Goal: Task Accomplishment & Management: Manage account settings

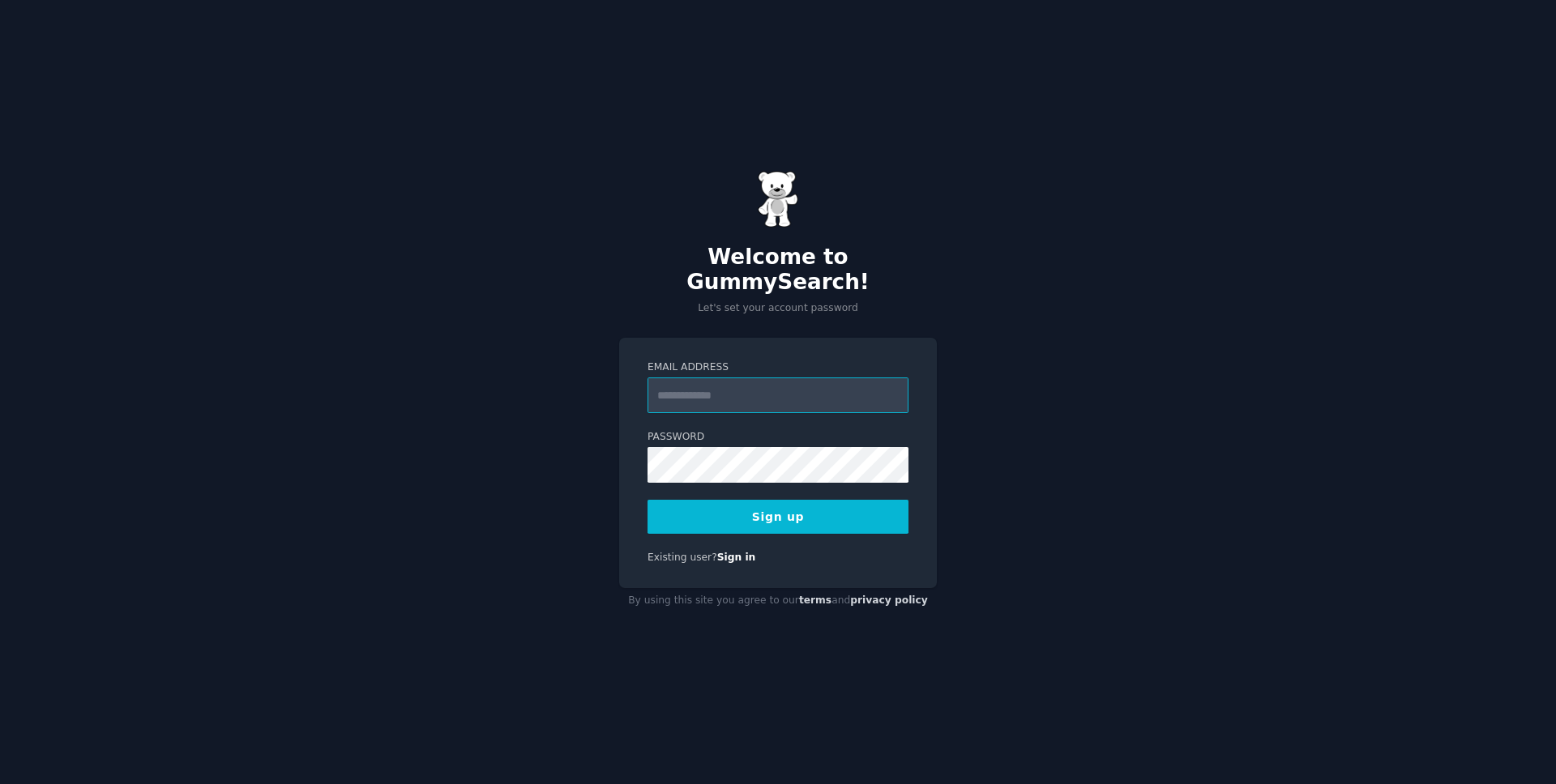
click at [808, 377] on input "Email Address" at bounding box center [778, 395] width 261 height 36
type input "**********"
click at [760, 511] on button "Sign up" at bounding box center [778, 517] width 261 height 34
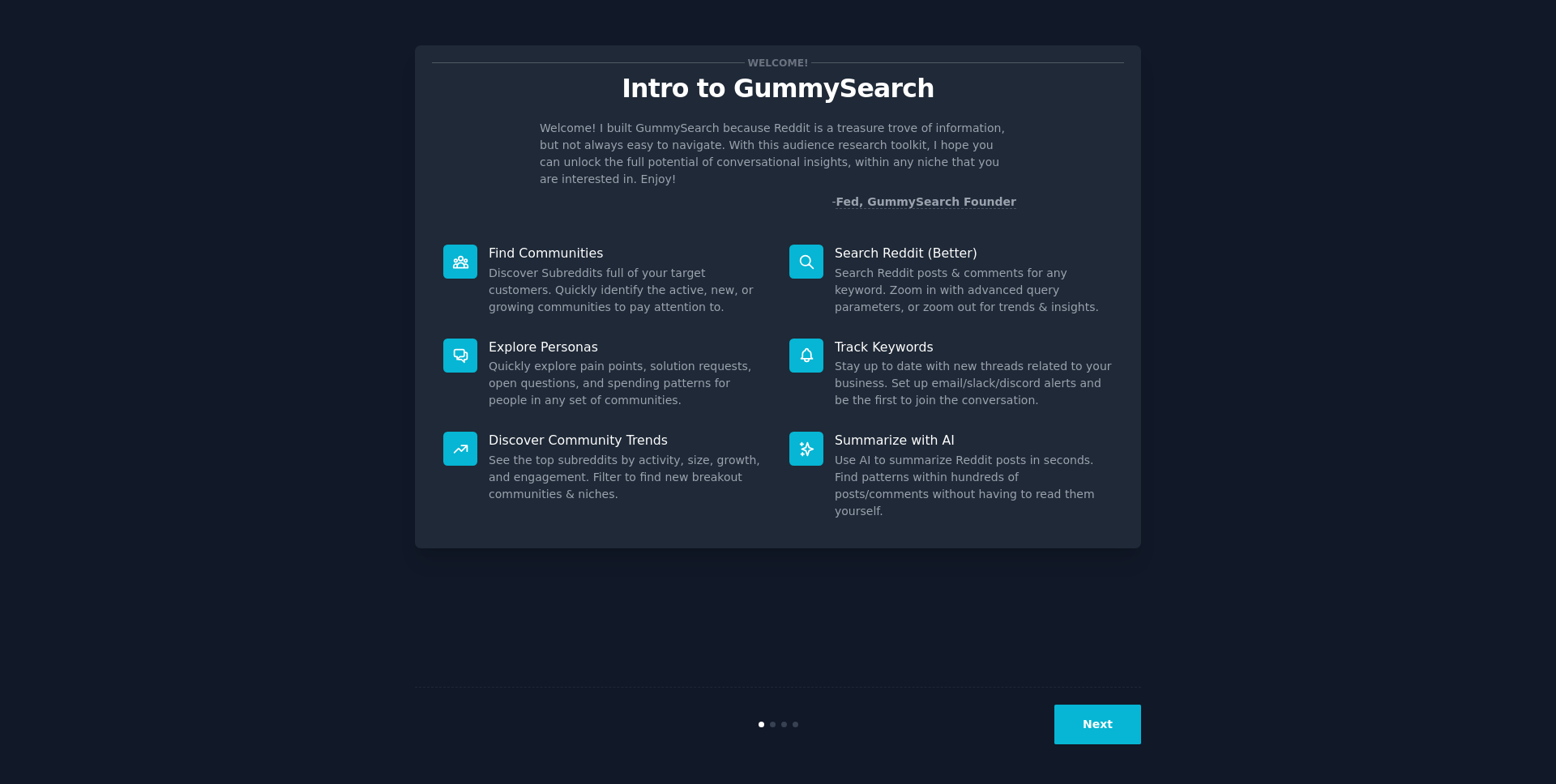
click at [1091, 721] on button "Next" at bounding box center [1097, 724] width 87 height 39
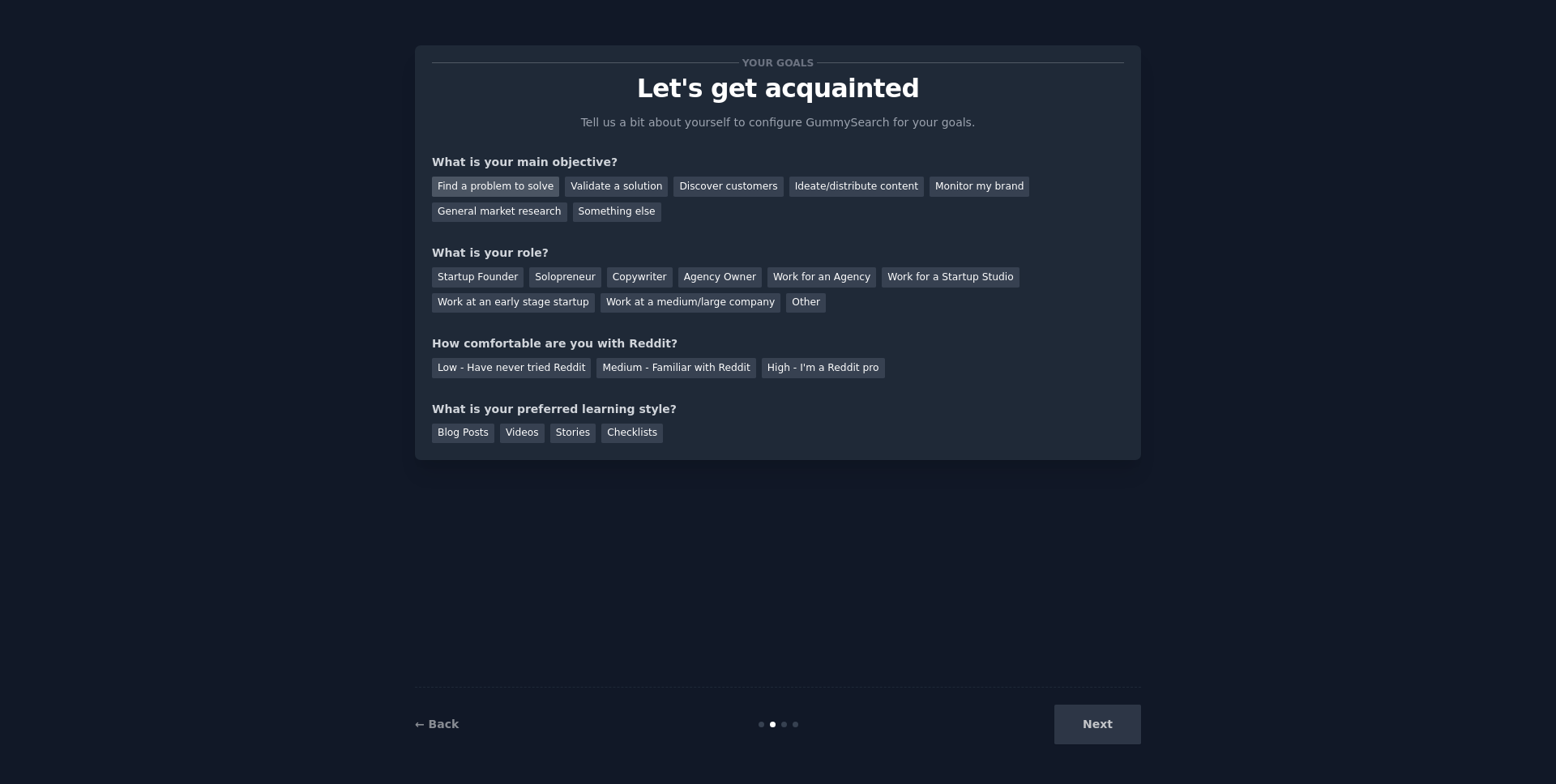
click at [545, 189] on div "Find a problem to solve" at bounding box center [496, 187] width 127 height 21
click at [622, 189] on div "Validate a solution" at bounding box center [616, 187] width 103 height 21
click at [539, 195] on div "Find a problem to solve" at bounding box center [496, 187] width 127 height 21
click at [552, 276] on div "Solopreneur" at bounding box center [564, 278] width 71 height 21
click at [842, 261] on div "Startup Founder Solopreneur Copywriter Agency Owner Work for an Agency Work for…" at bounding box center [778, 287] width 692 height 51
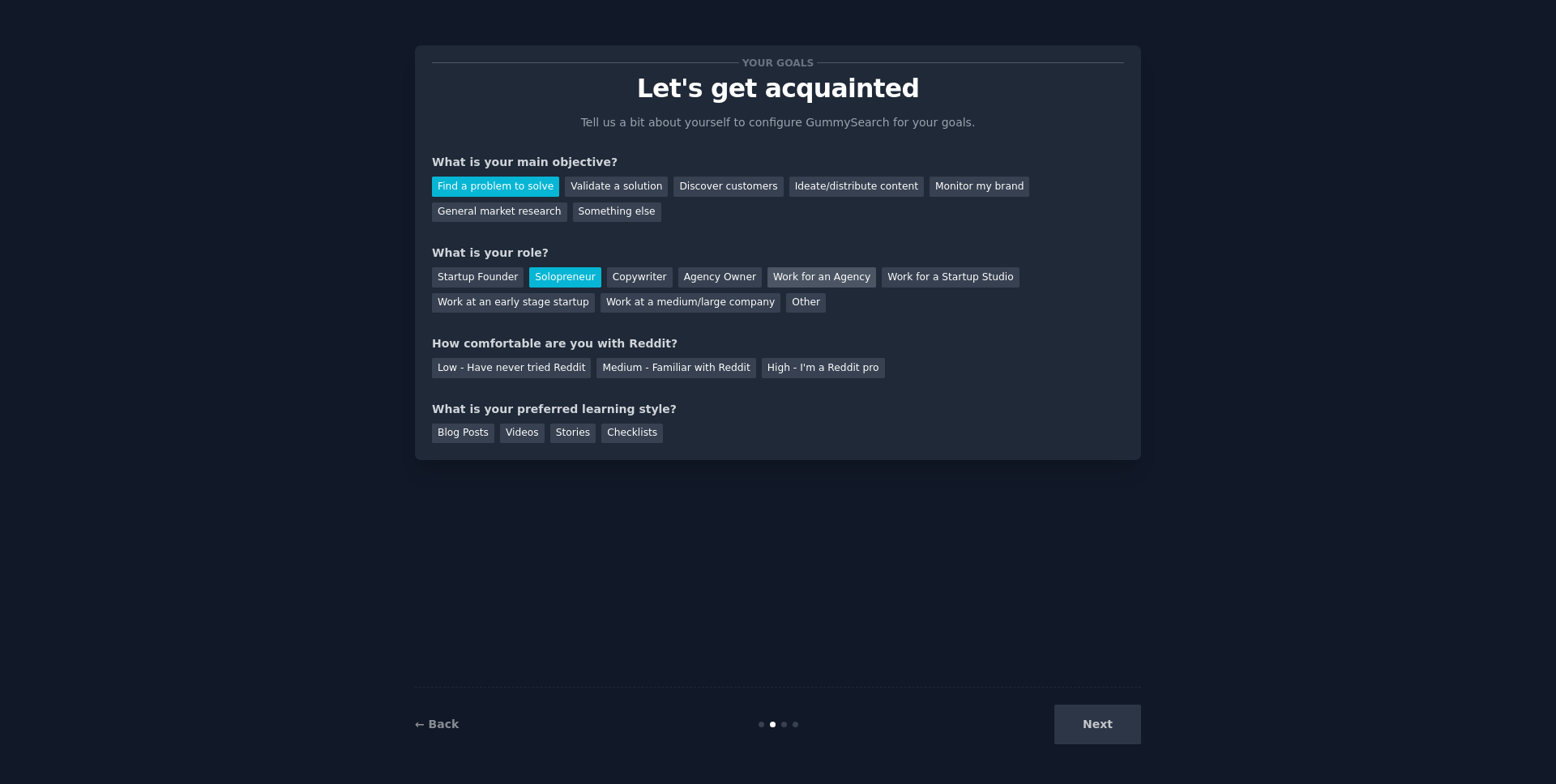
click at [826, 272] on div "Work for an Agency" at bounding box center [821, 278] width 109 height 21
click at [567, 275] on div "Solopreneur" at bounding box center [564, 278] width 71 height 21
click at [679, 365] on div "Medium - Familiar with Reddit" at bounding box center [676, 368] width 159 height 21
click at [461, 428] on div "Blog Posts" at bounding box center [463, 434] width 63 height 21
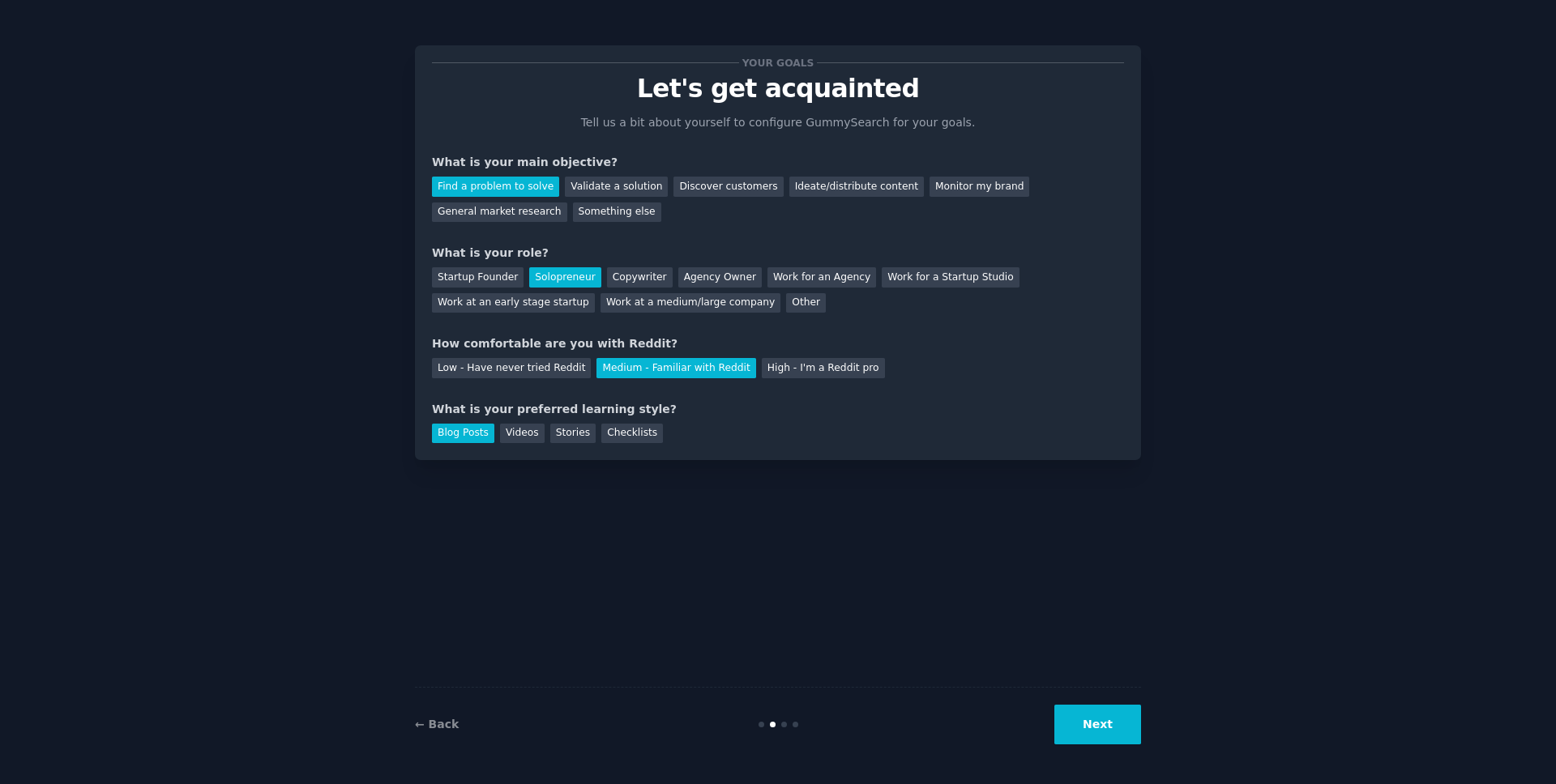
click at [1130, 728] on button "Next" at bounding box center [1097, 724] width 87 height 39
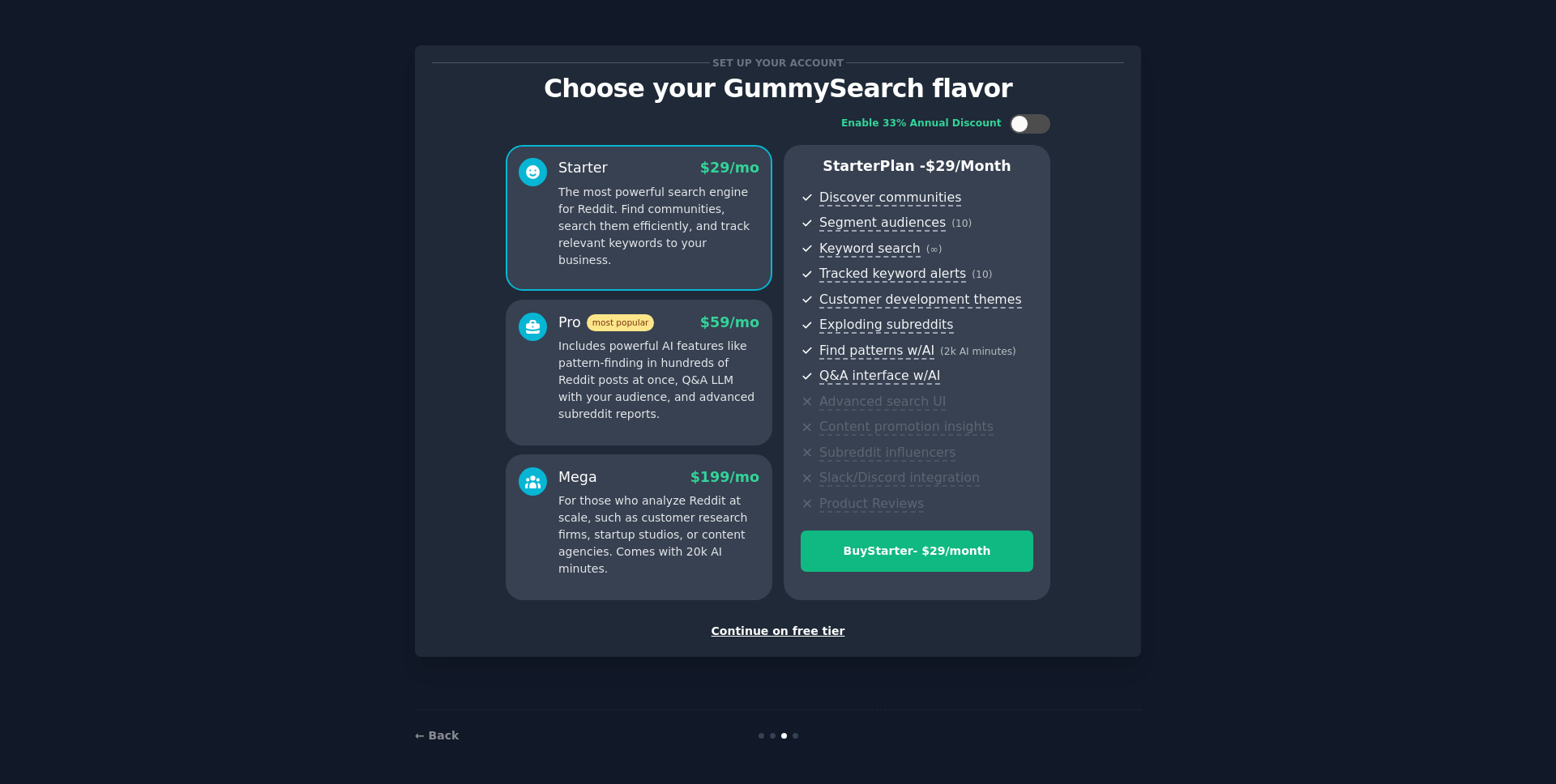
click at [688, 401] on p "Includes powerful AI features like pattern-finding in hundreds of Reddit posts …" at bounding box center [658, 380] width 201 height 85
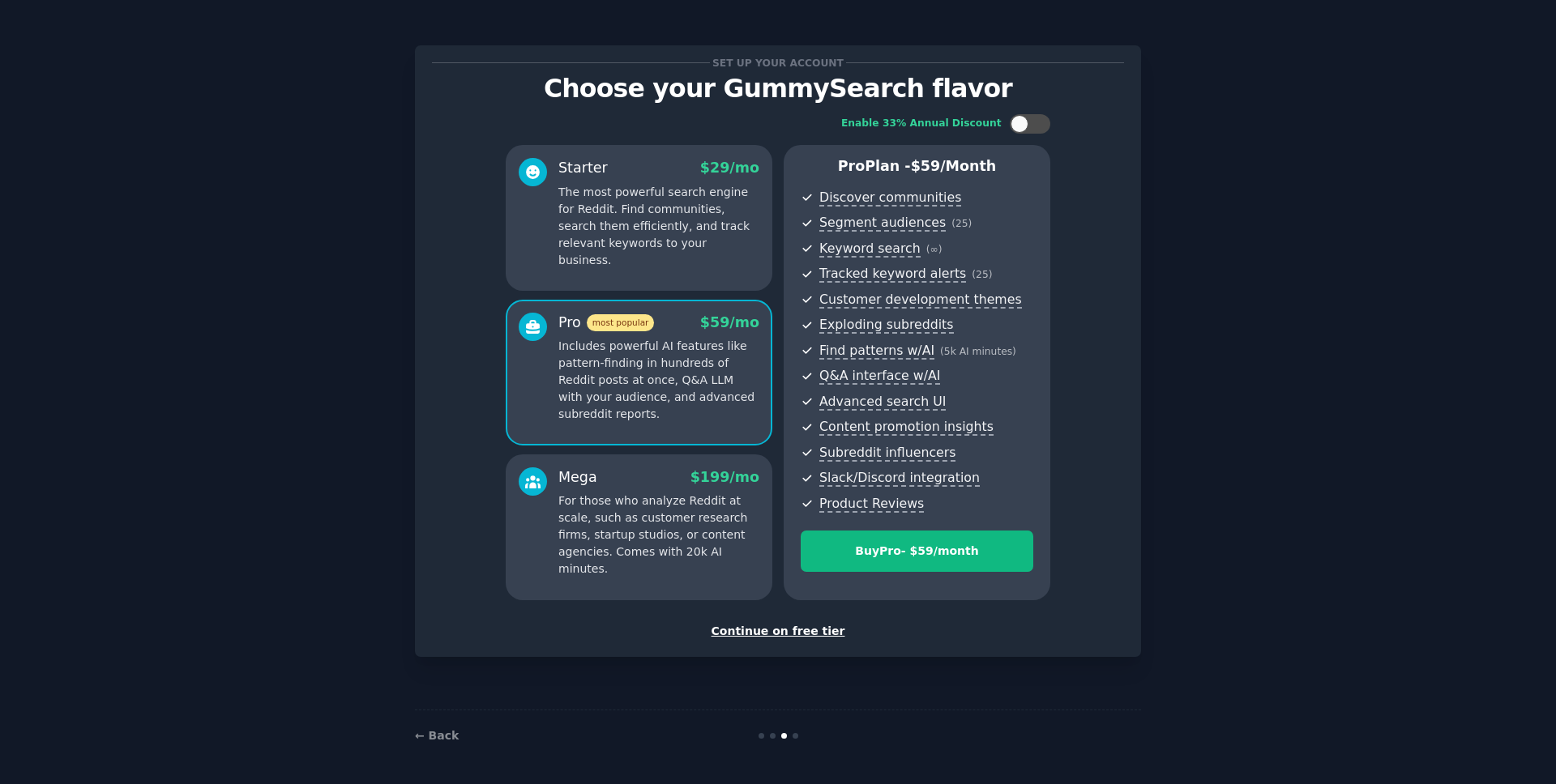
click at [658, 500] on p "For those who analyze Reddit at scale, such as customer research firms, startup…" at bounding box center [658, 535] width 201 height 85
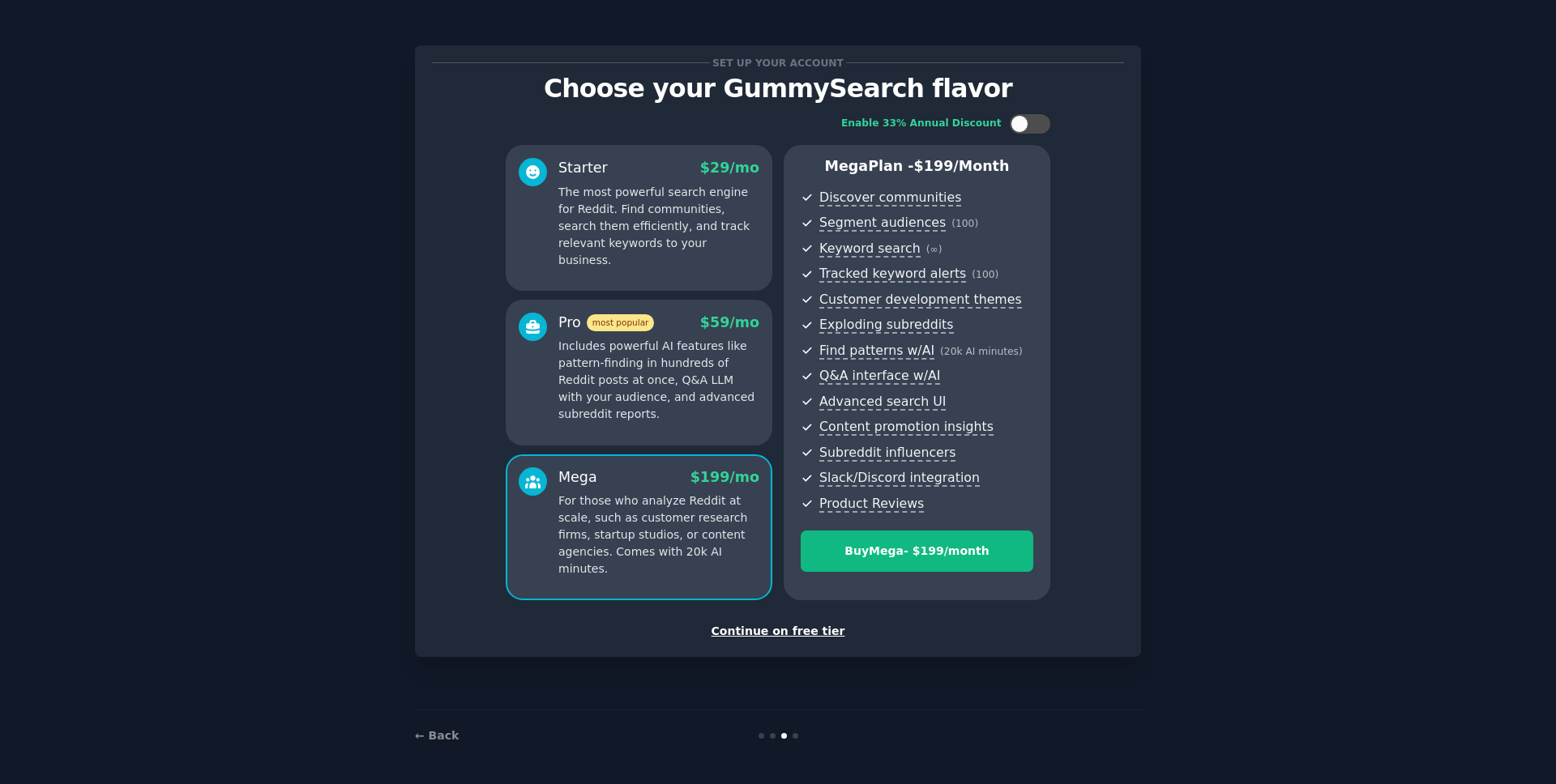
click at [673, 395] on p "Includes powerful AI features like pattern-finding in hundreds of Reddit posts …" at bounding box center [658, 380] width 201 height 85
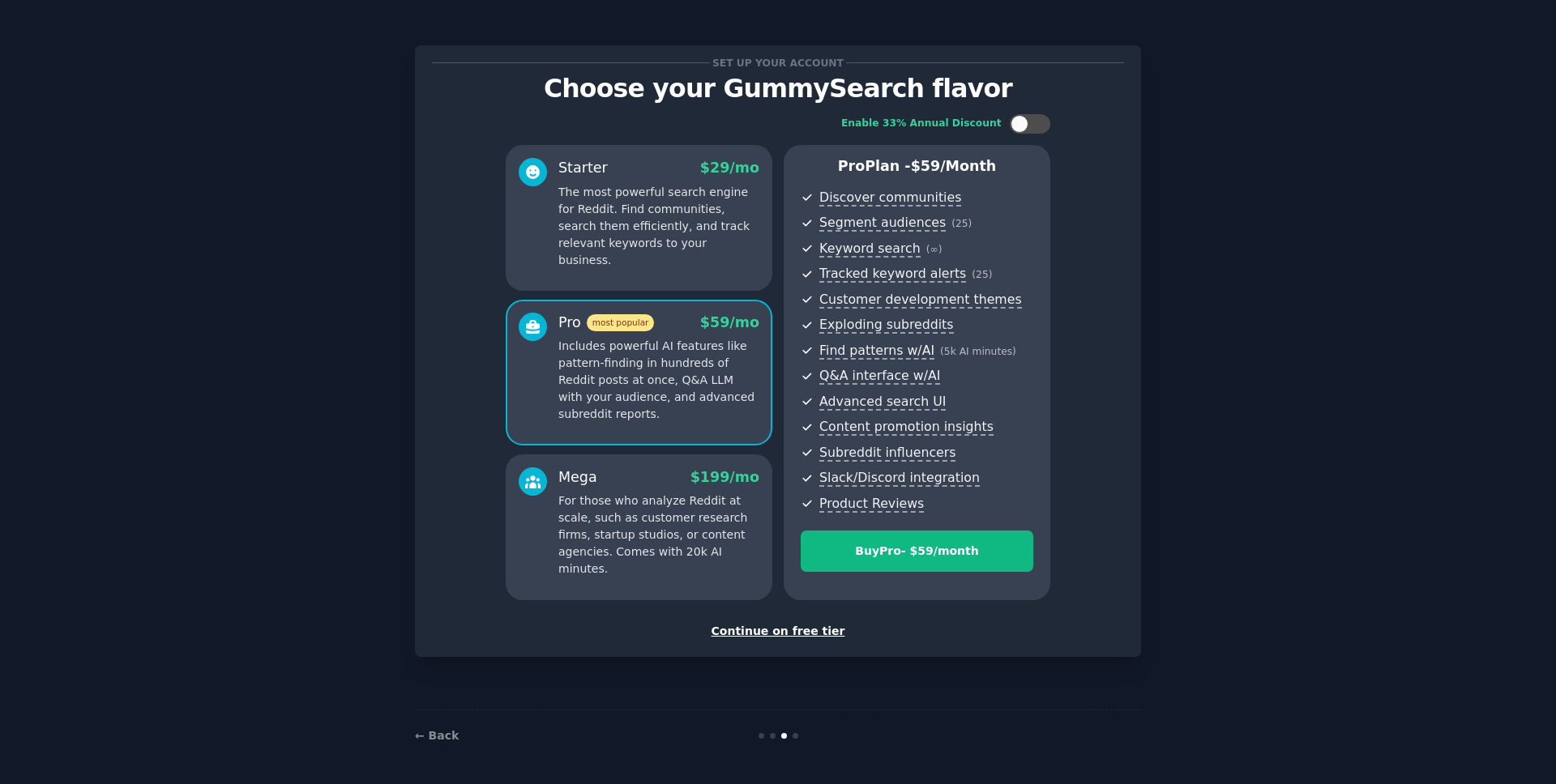
click at [622, 247] on p "The most powerful search engine for Reddit. Find communities, search them effic…" at bounding box center [658, 226] width 201 height 85
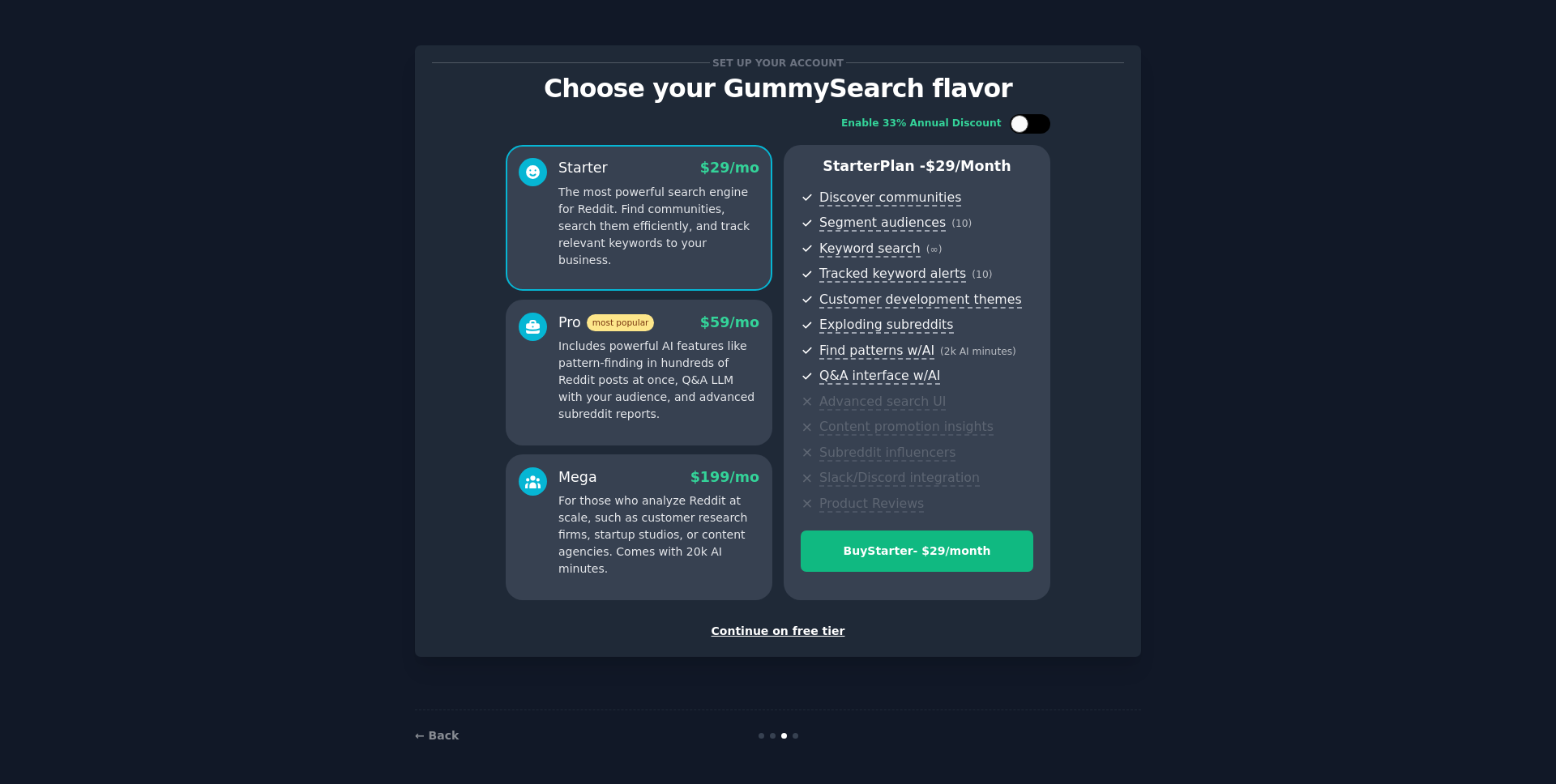
click at [1020, 117] on div at bounding box center [1019, 123] width 18 height 18
click at [1021, 123] on icon at bounding box center [1020, 124] width 9 height 9
checkbox input "false"
click at [819, 630] on div "Continue on free tier" at bounding box center [778, 631] width 692 height 17
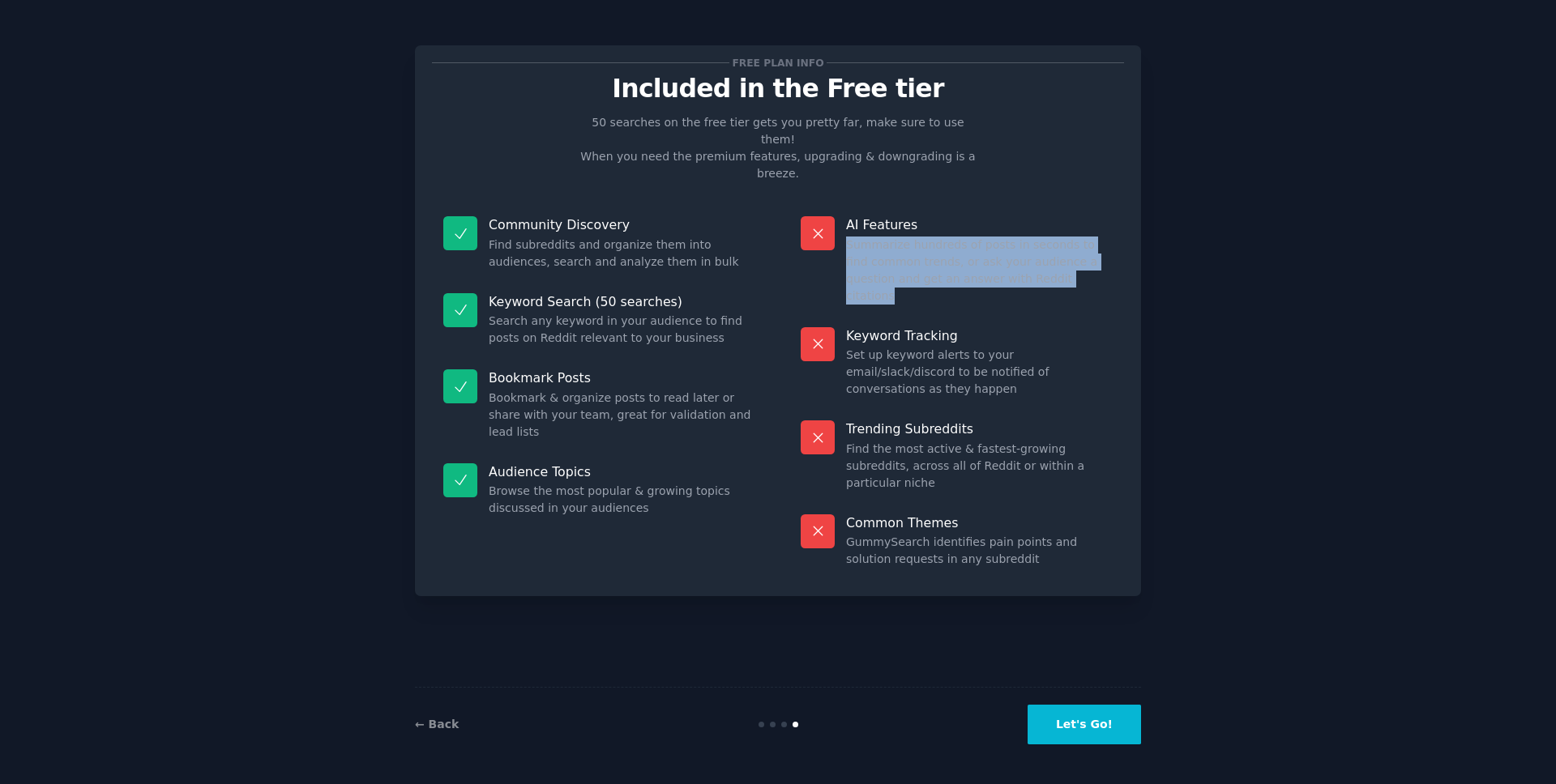
drag, startPoint x: 848, startPoint y: 212, endPoint x: 1036, endPoint y: 261, distance: 194.3
click at [1036, 261] on div "AI Features Summarize hundreds of posts in seconds to find common trends, or as…" at bounding box center [957, 260] width 334 height 111
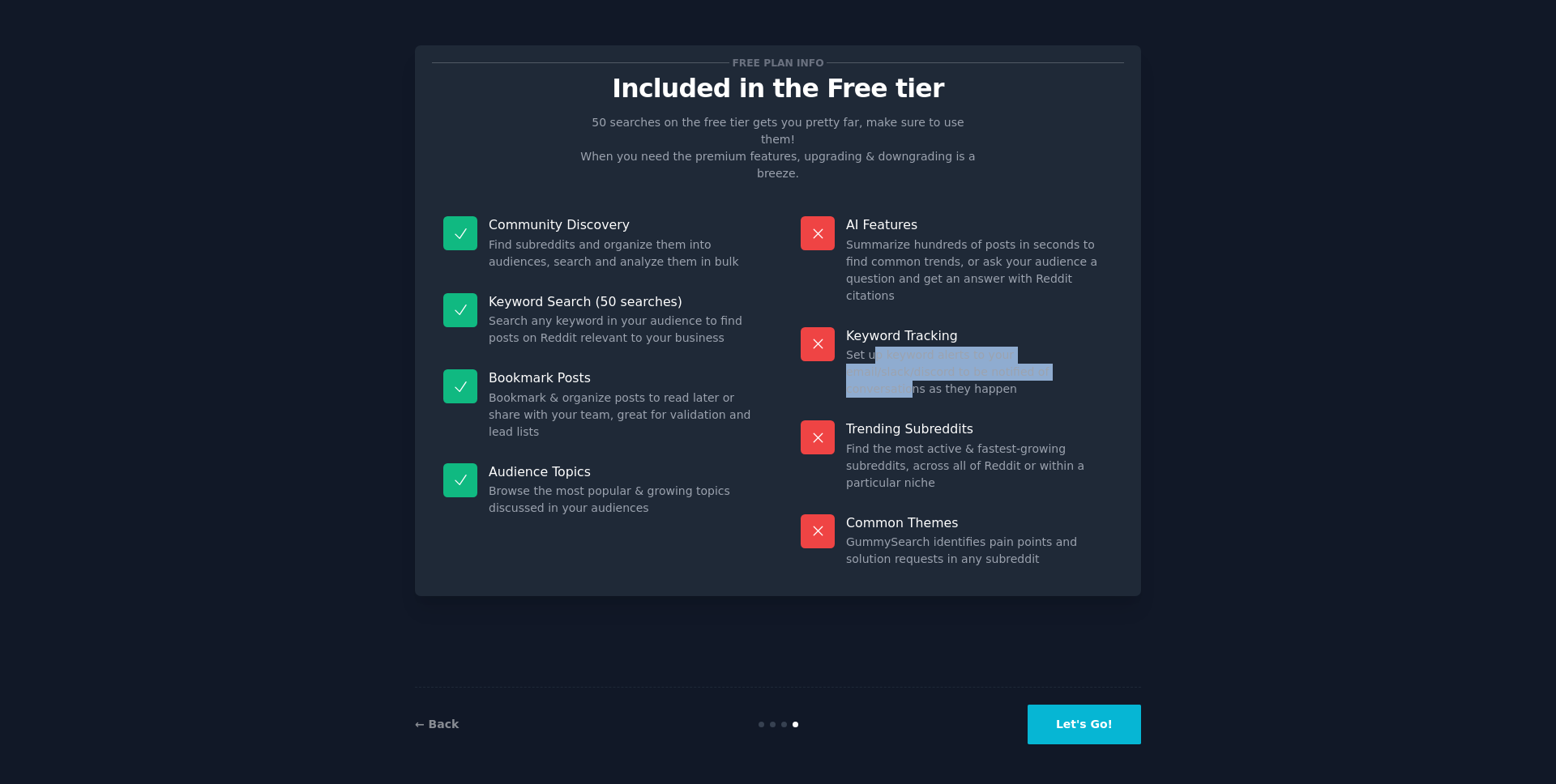
drag, startPoint x: 870, startPoint y: 309, endPoint x: 1001, endPoint y: 317, distance: 131.2
click at [1001, 347] on dd "Set up keyword alerts to your email/slack/discord to be notified of conversatio…" at bounding box center [979, 373] width 267 height 51
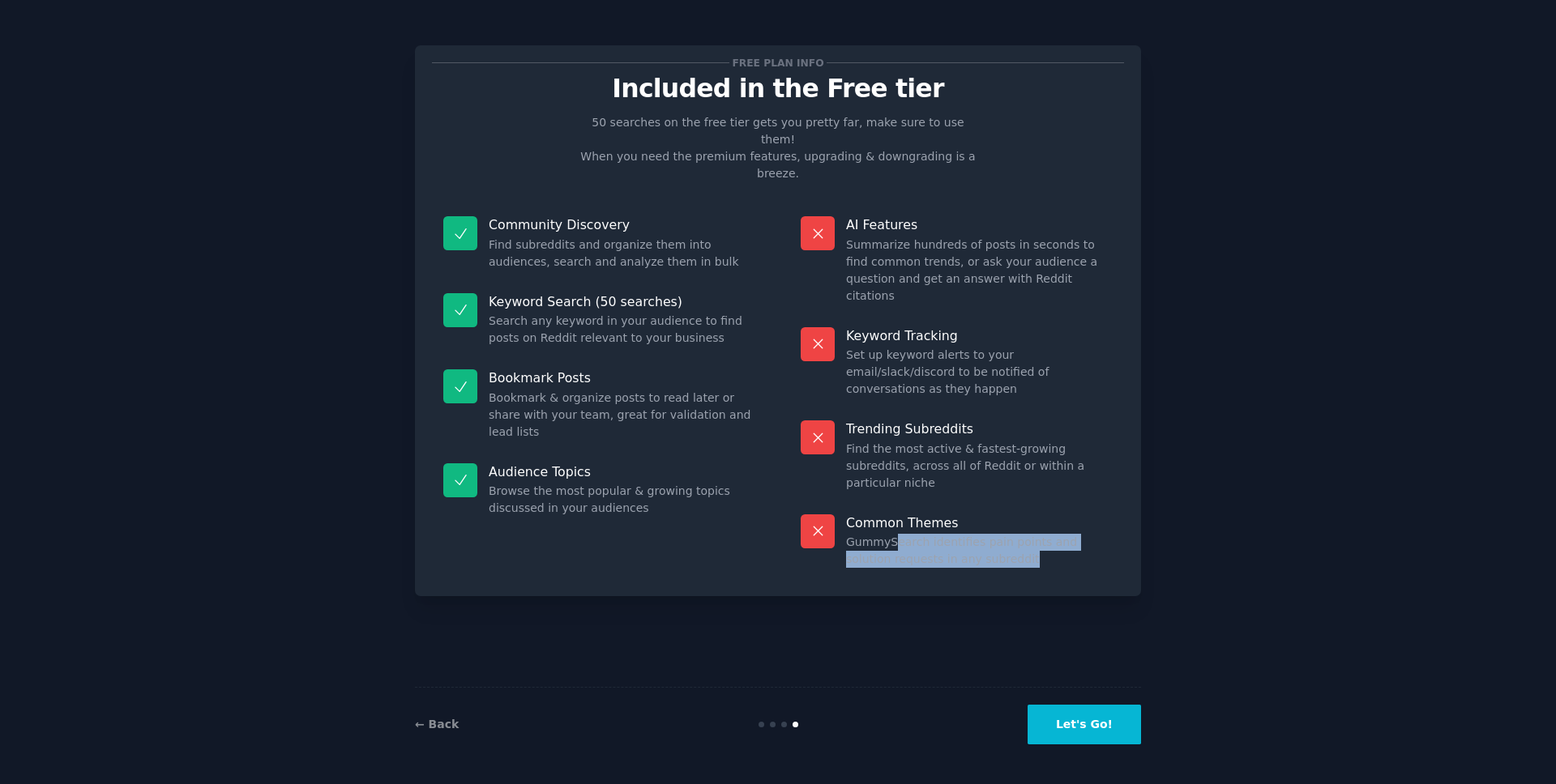
drag, startPoint x: 890, startPoint y: 458, endPoint x: 949, endPoint y: 485, distance: 64.9
click at [949, 503] on div "Common Themes GummySearch identifies pain points and solution requests in any s…" at bounding box center [957, 542] width 334 height 77
drag, startPoint x: 869, startPoint y: 468, endPoint x: 980, endPoint y: 492, distance: 113.6
click at [979, 503] on div "Common Themes GummySearch identifies pain points and solution requests in any s…" at bounding box center [957, 542] width 334 height 77
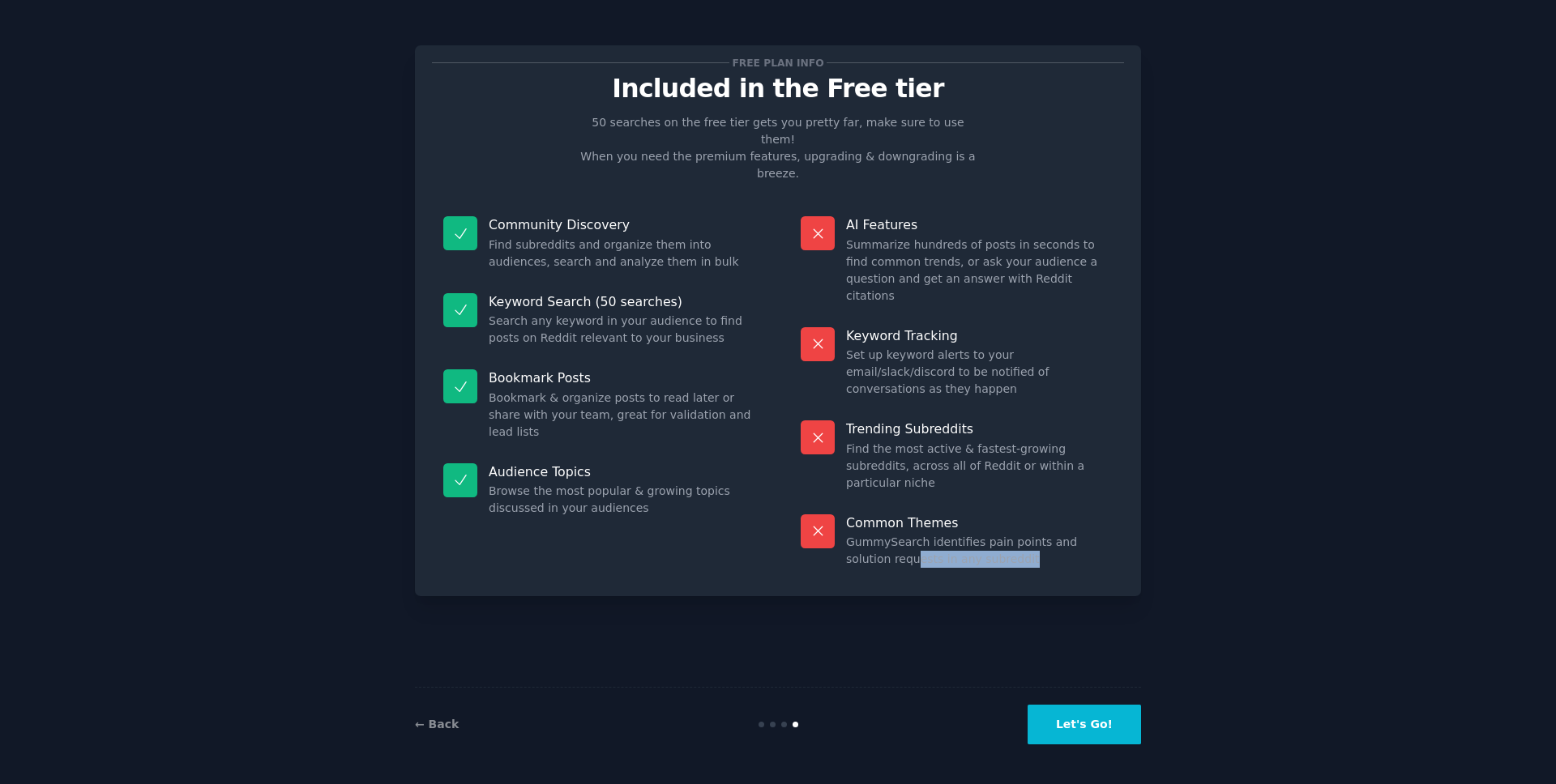
click at [980, 503] on div "Common Themes GummySearch identifies pain points and solution requests in any s…" at bounding box center [957, 542] width 334 height 77
drag, startPoint x: 1001, startPoint y: 470, endPoint x: 821, endPoint y: 425, distance: 185.5
click at [821, 503] on div "Common Themes GummySearch identifies pain points and solution requests in any s…" at bounding box center [957, 542] width 334 height 77
click at [935, 534] on dd "GummySearch identifies pain points and solution requests in any subreddit" at bounding box center [979, 551] width 267 height 34
click at [1069, 697] on div "← Back Let's Go!" at bounding box center [778, 724] width 726 height 75
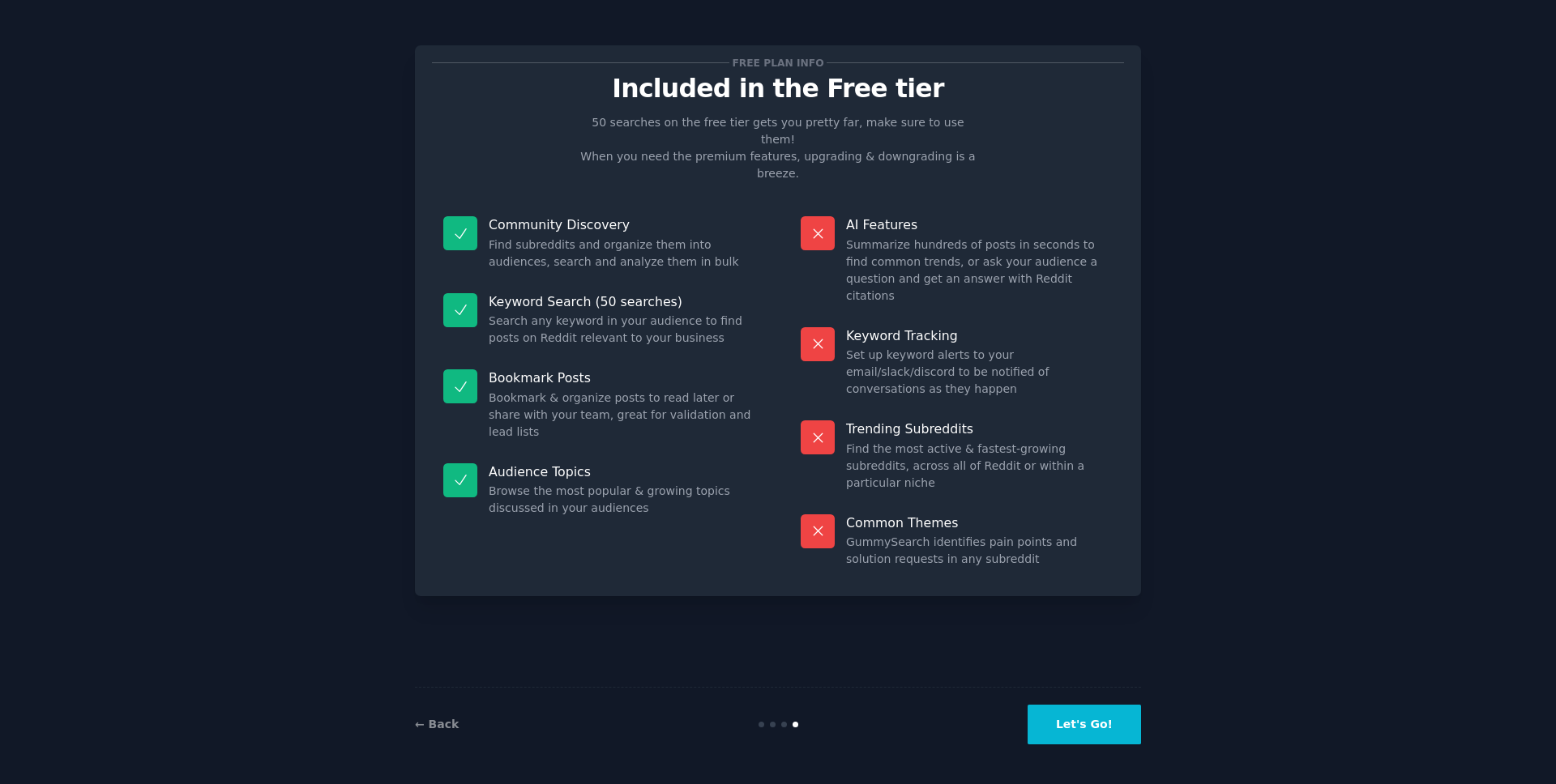
click at [1068, 718] on button "Let's Go!" at bounding box center [1084, 724] width 113 height 39
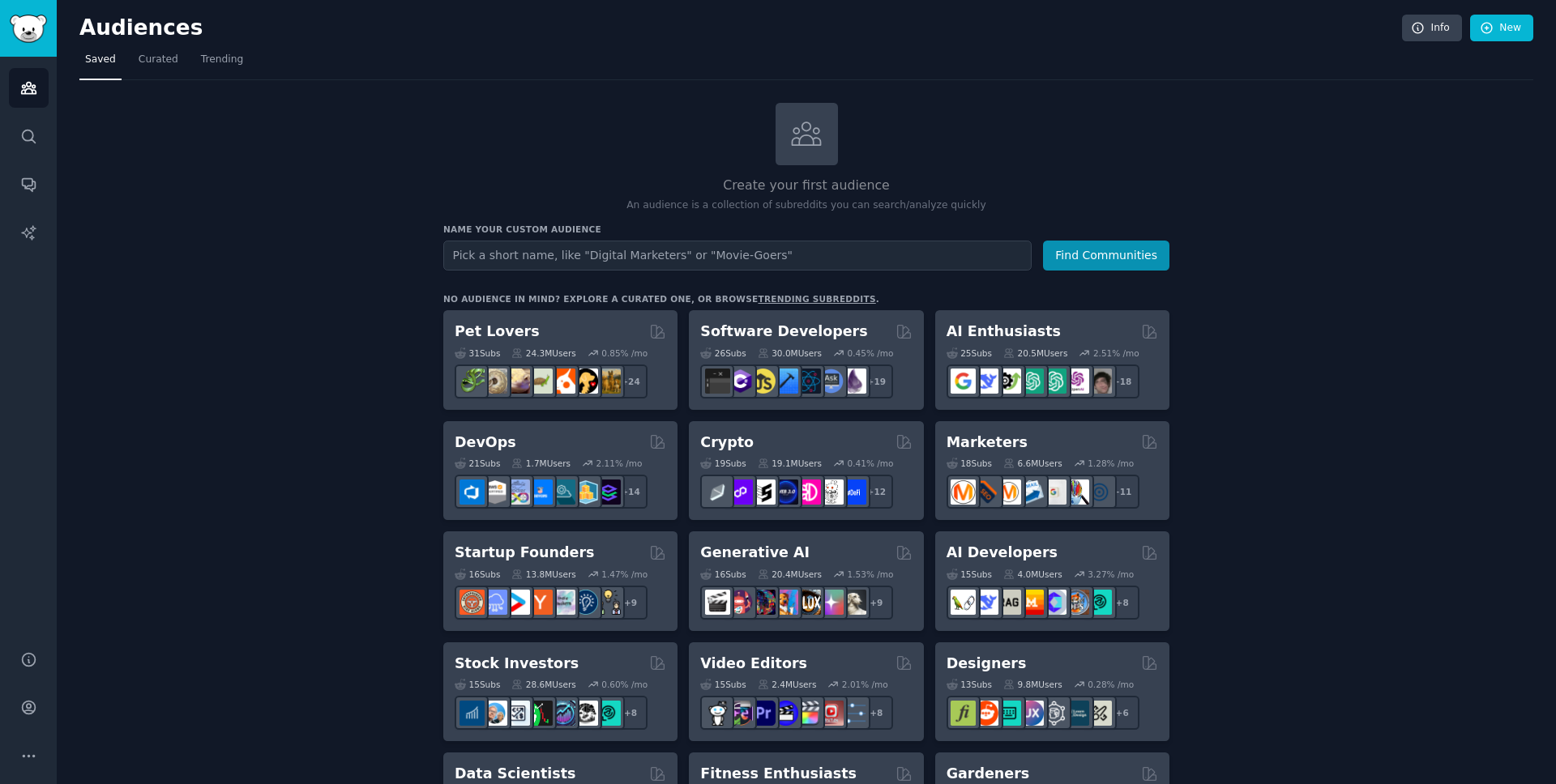
click at [165, 44] on div "Audiences Info New" at bounding box center [807, 31] width 1454 height 33
click at [168, 51] on link "Curated" at bounding box center [159, 63] width 51 height 33
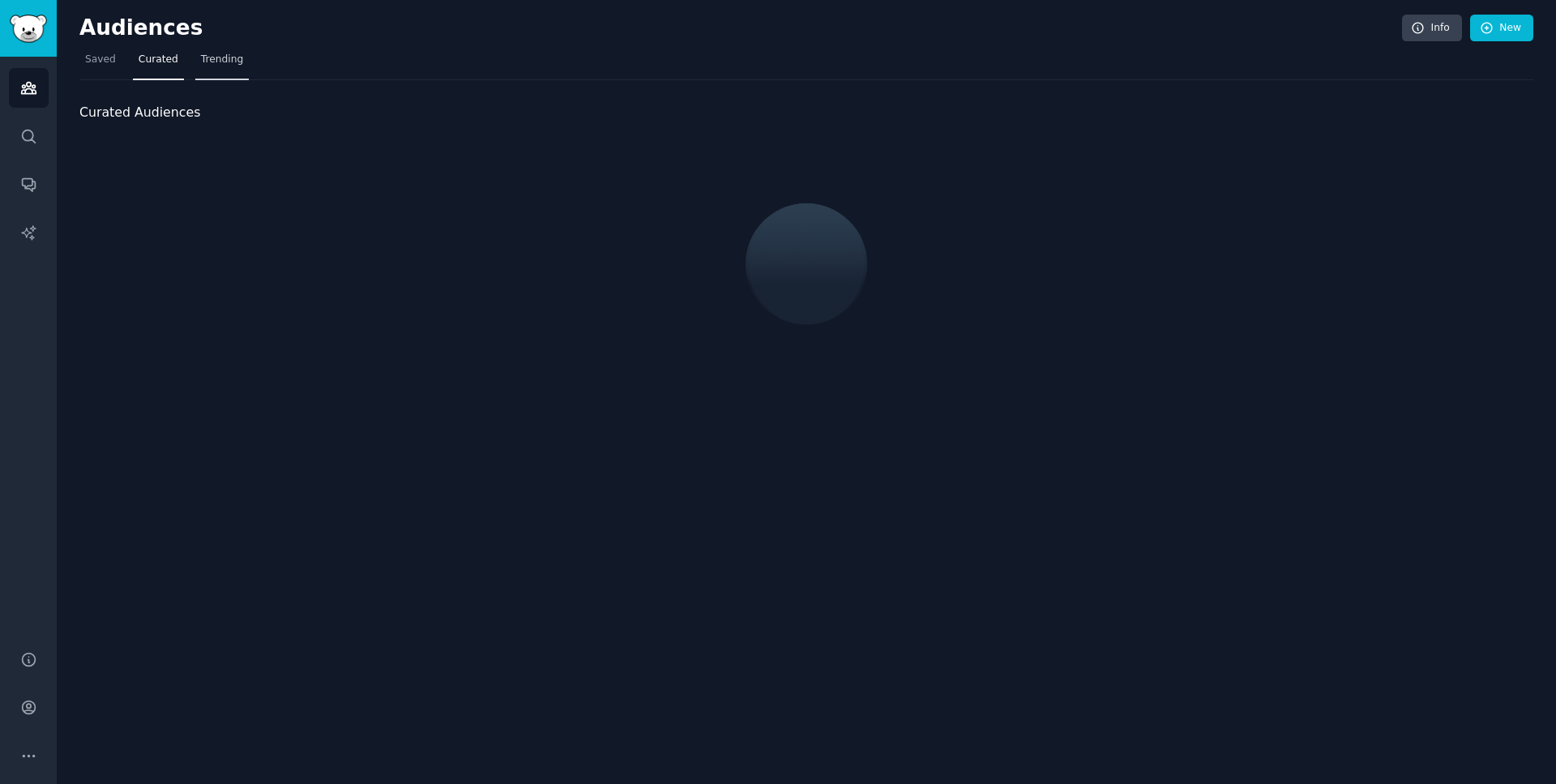
click at [210, 53] on span "Trending" at bounding box center [221, 59] width 42 height 15
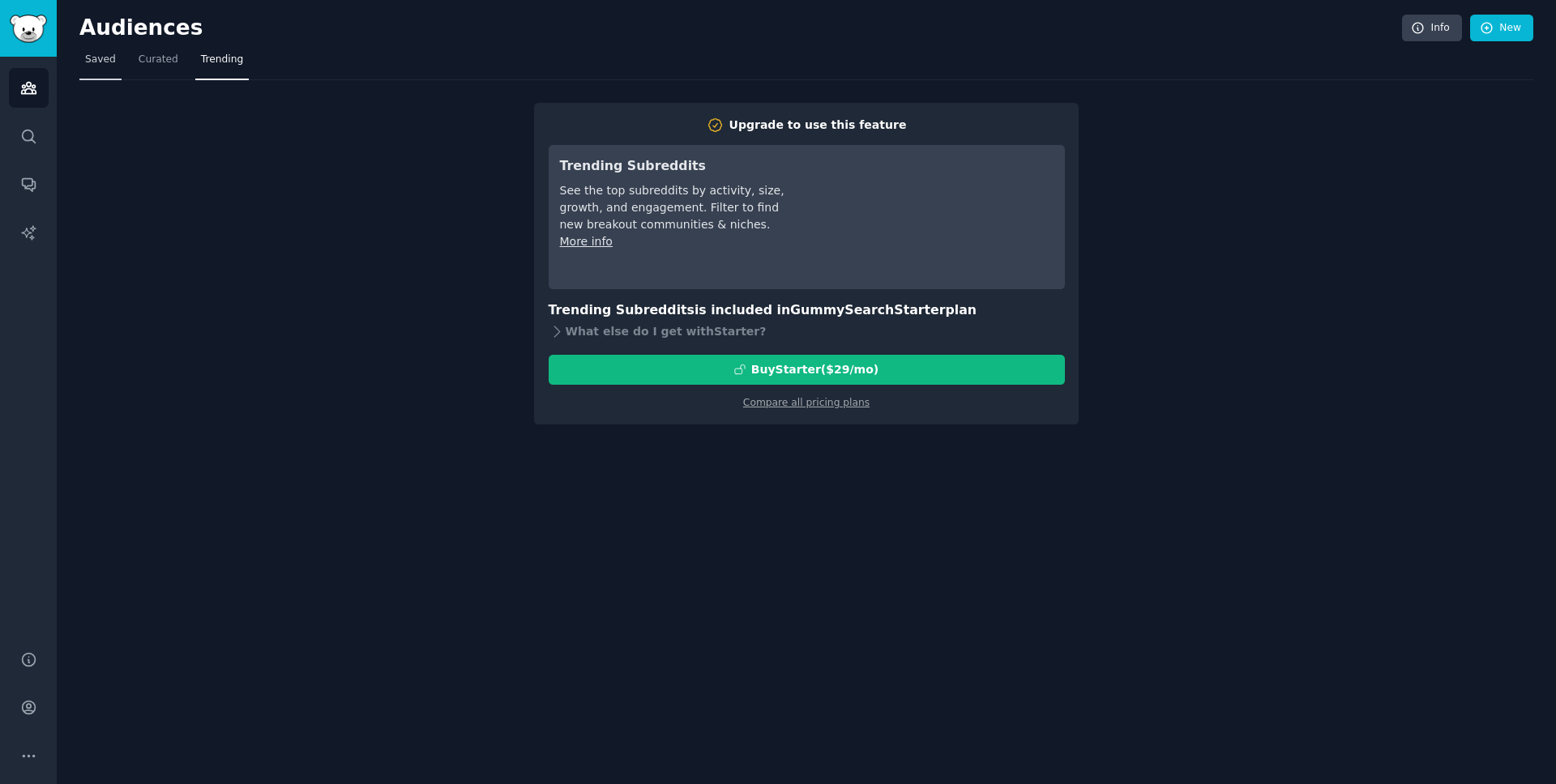
click at [119, 67] on link "Saved" at bounding box center [100, 63] width 42 height 33
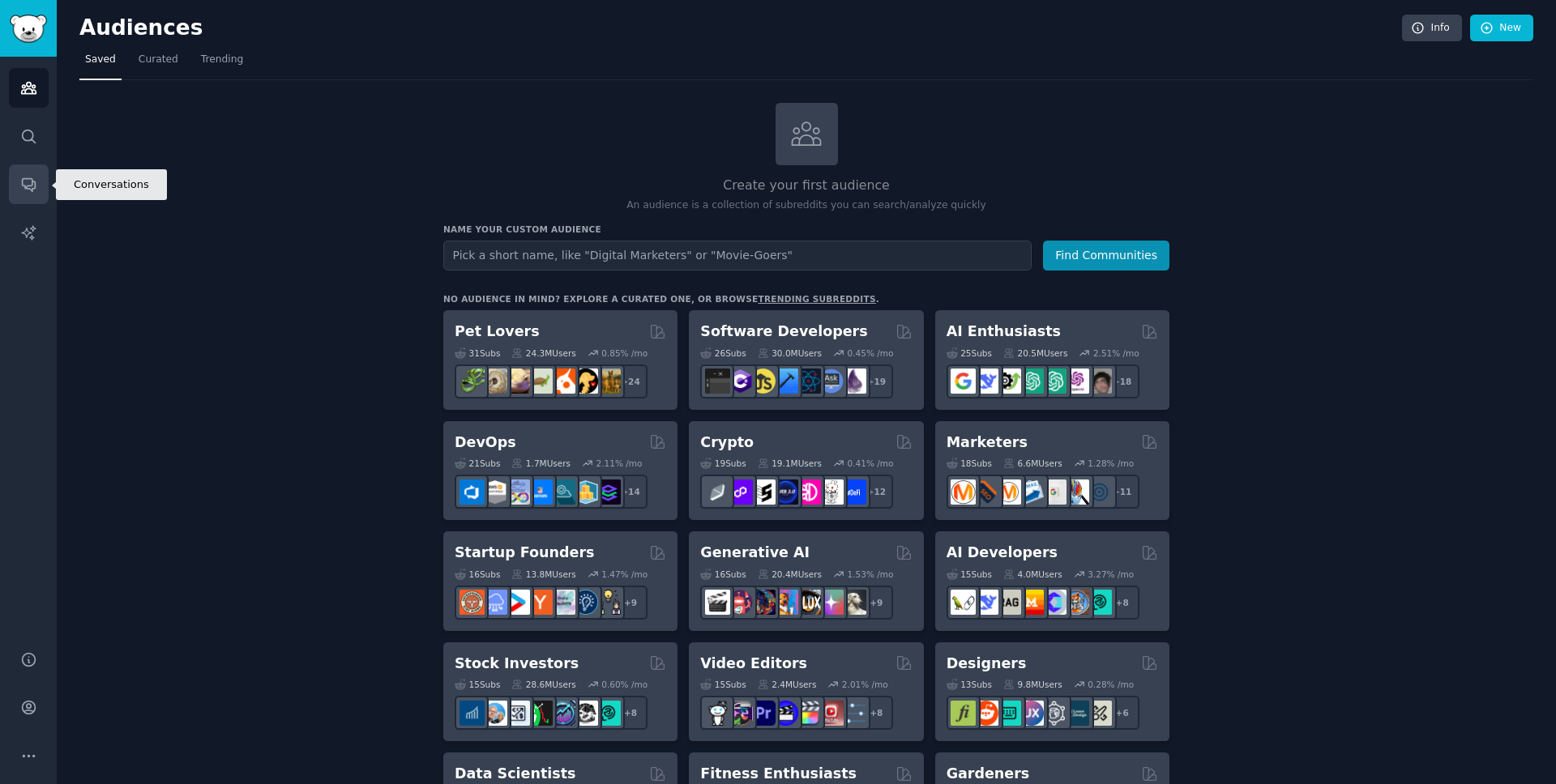
click at [22, 185] on icon "Sidebar" at bounding box center [28, 185] width 13 height 13
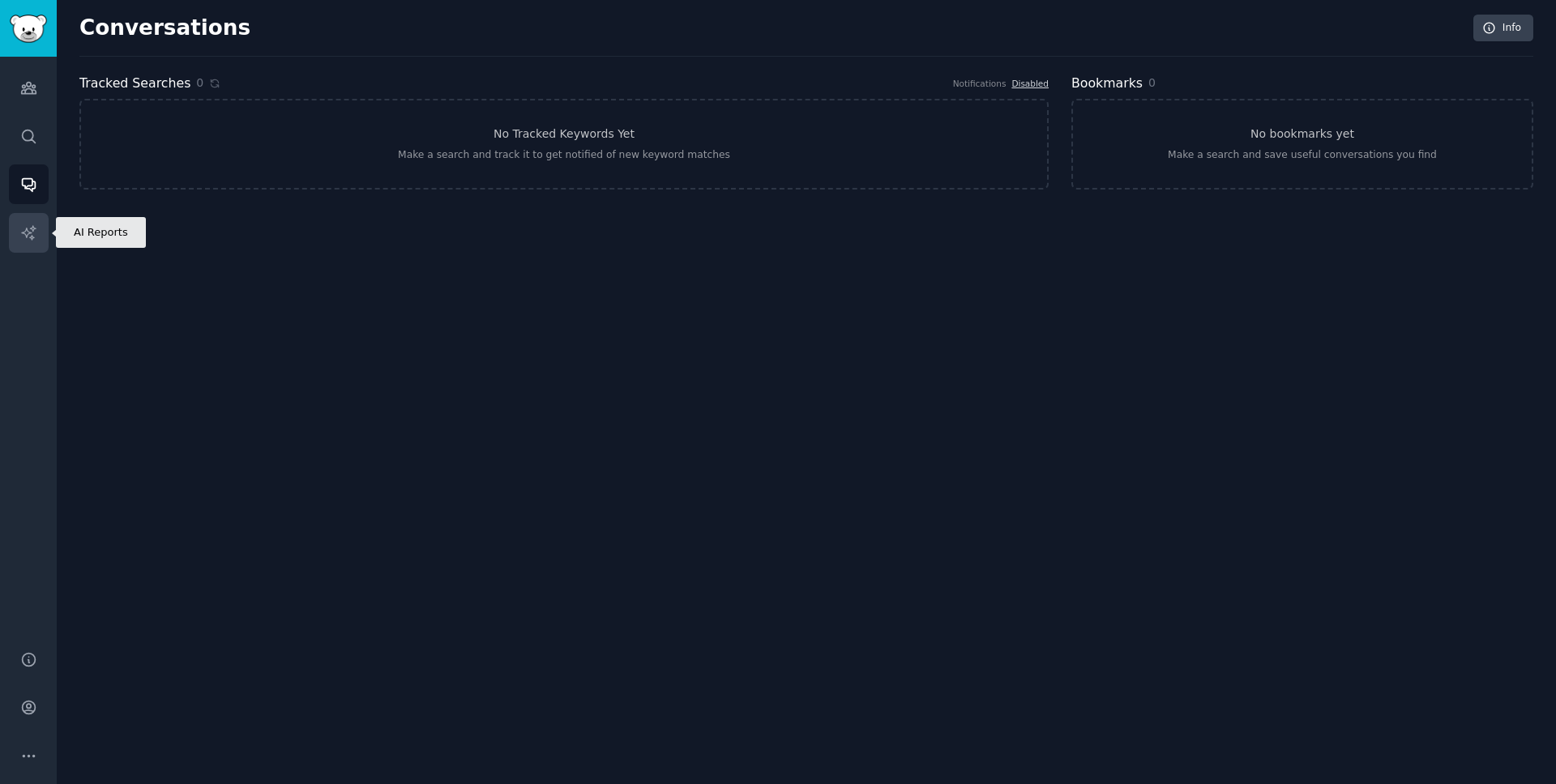
click at [22, 234] on icon "Sidebar" at bounding box center [29, 233] width 17 height 17
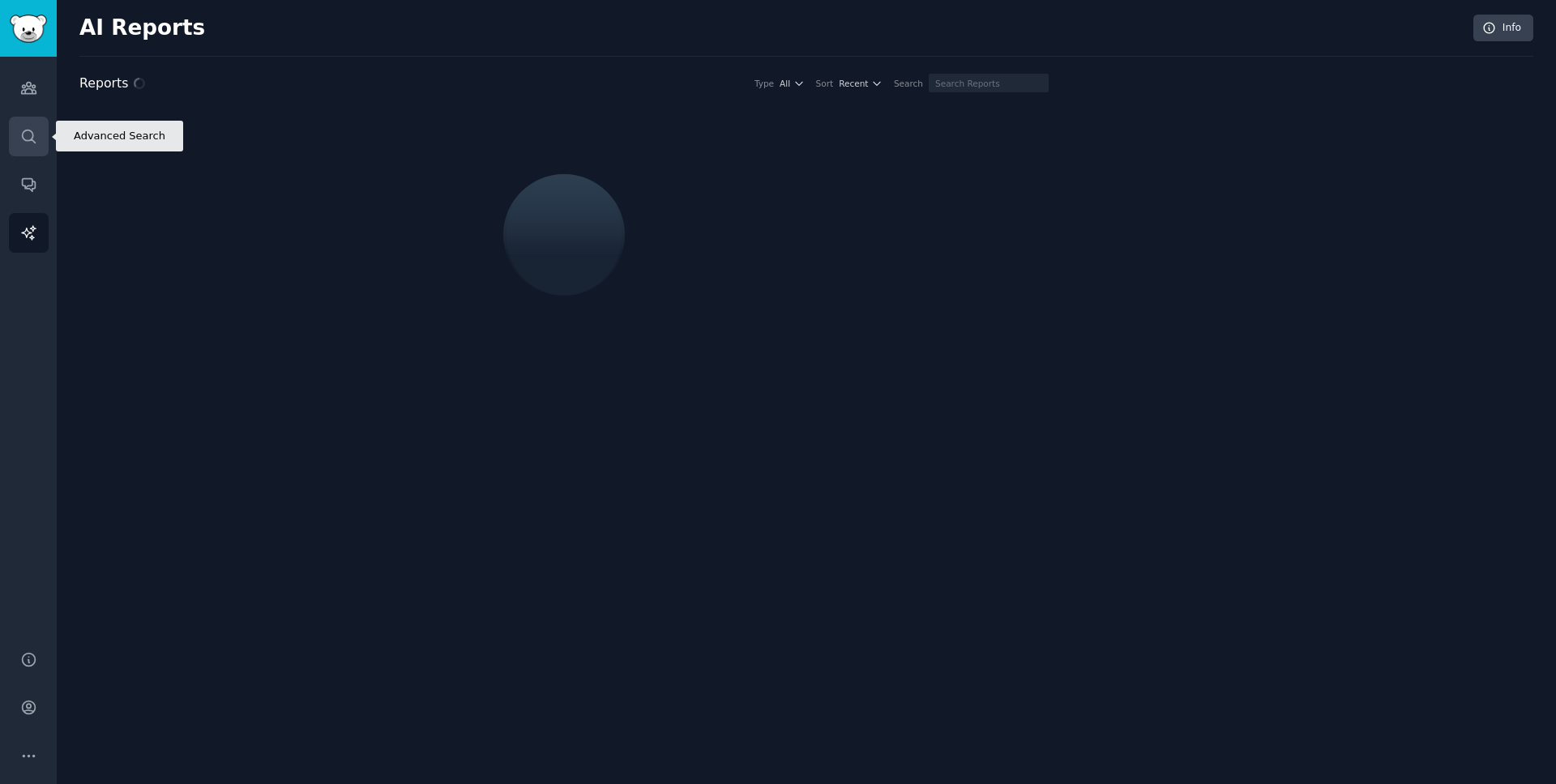
click at [34, 132] on icon "Sidebar" at bounding box center [29, 136] width 17 height 17
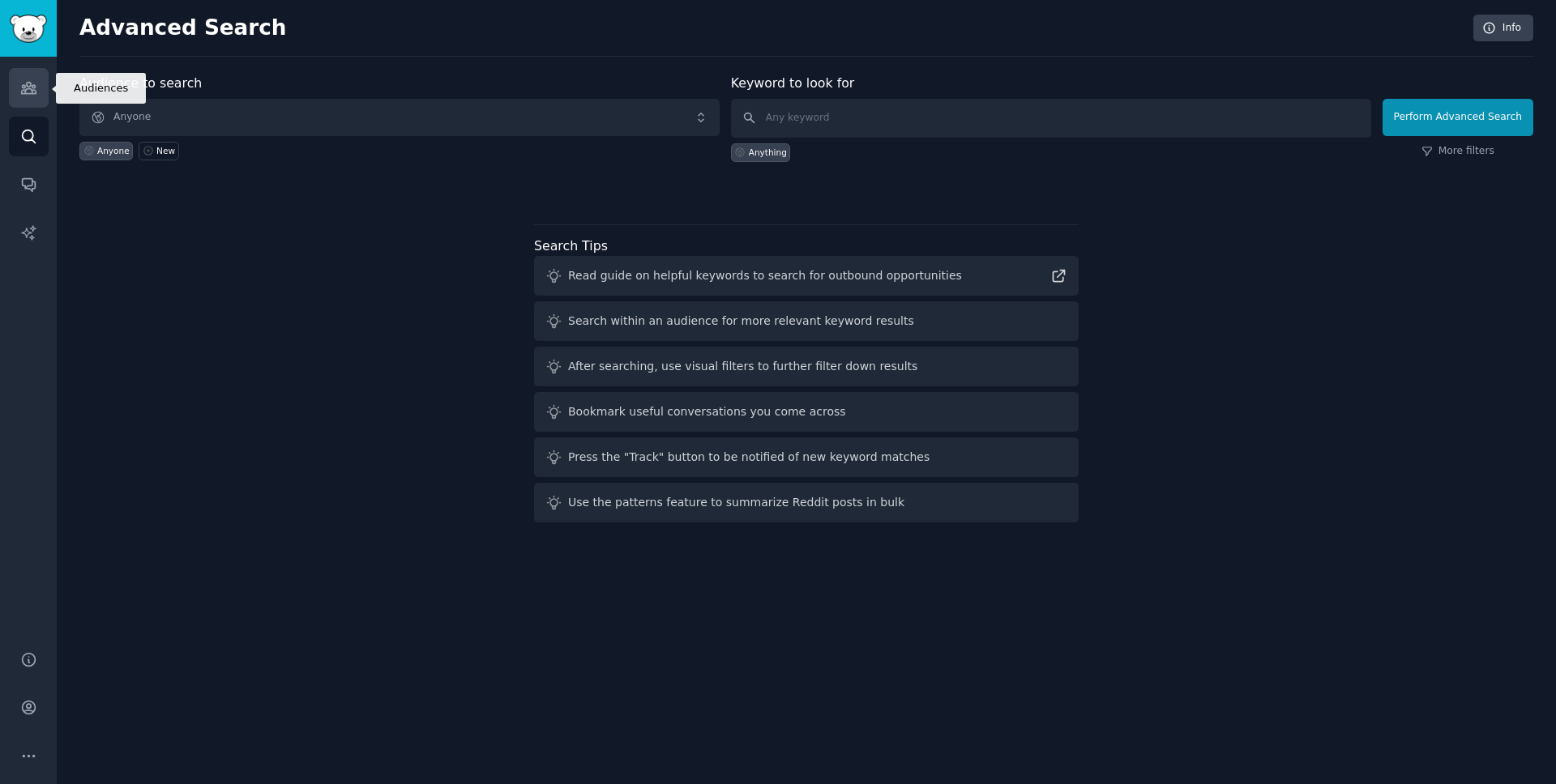
click at [34, 73] on link "Audiences" at bounding box center [28, 87] width 39 height 39
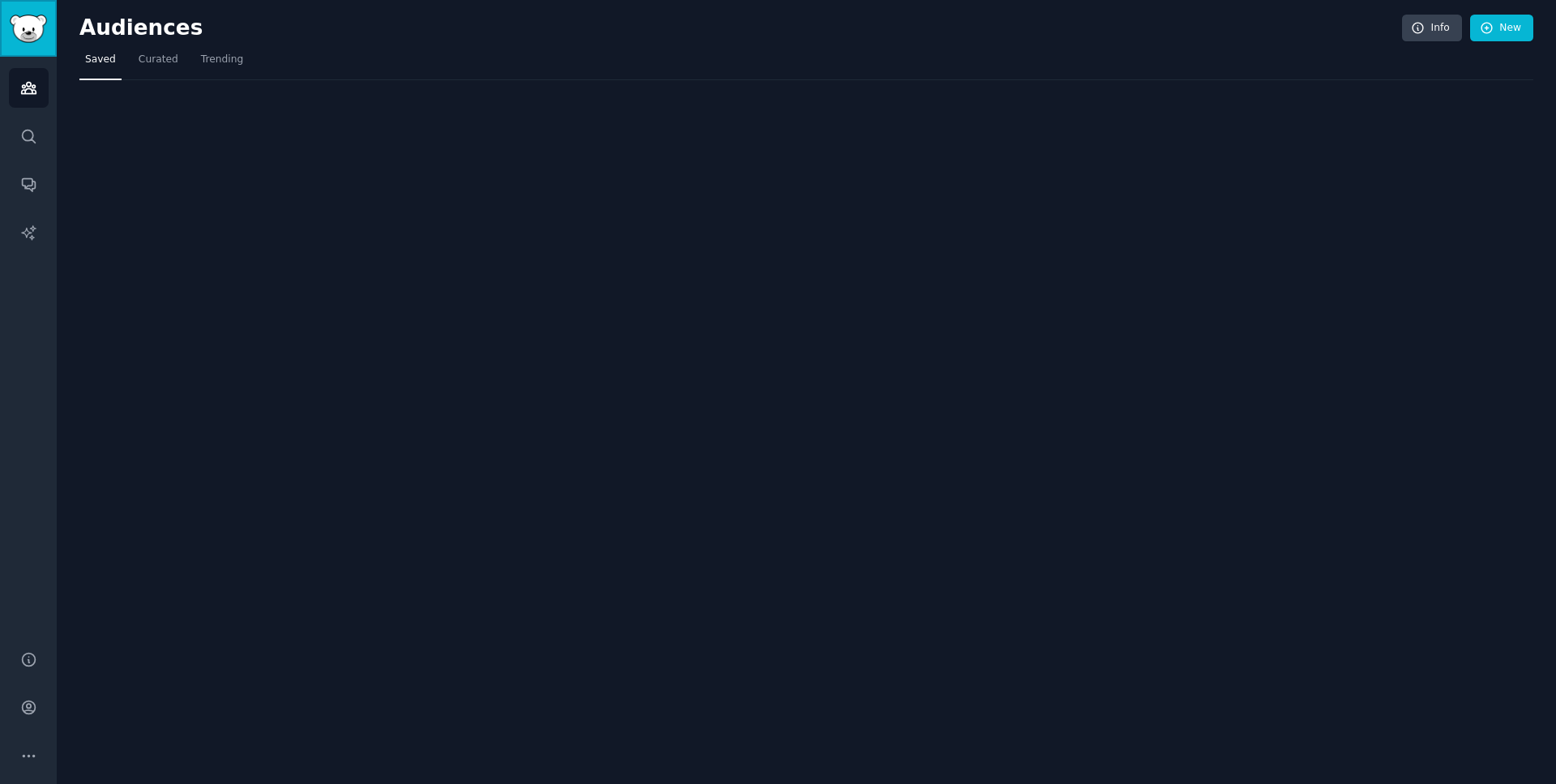
click at [33, 22] on img "Sidebar" at bounding box center [27, 28] width 37 height 28
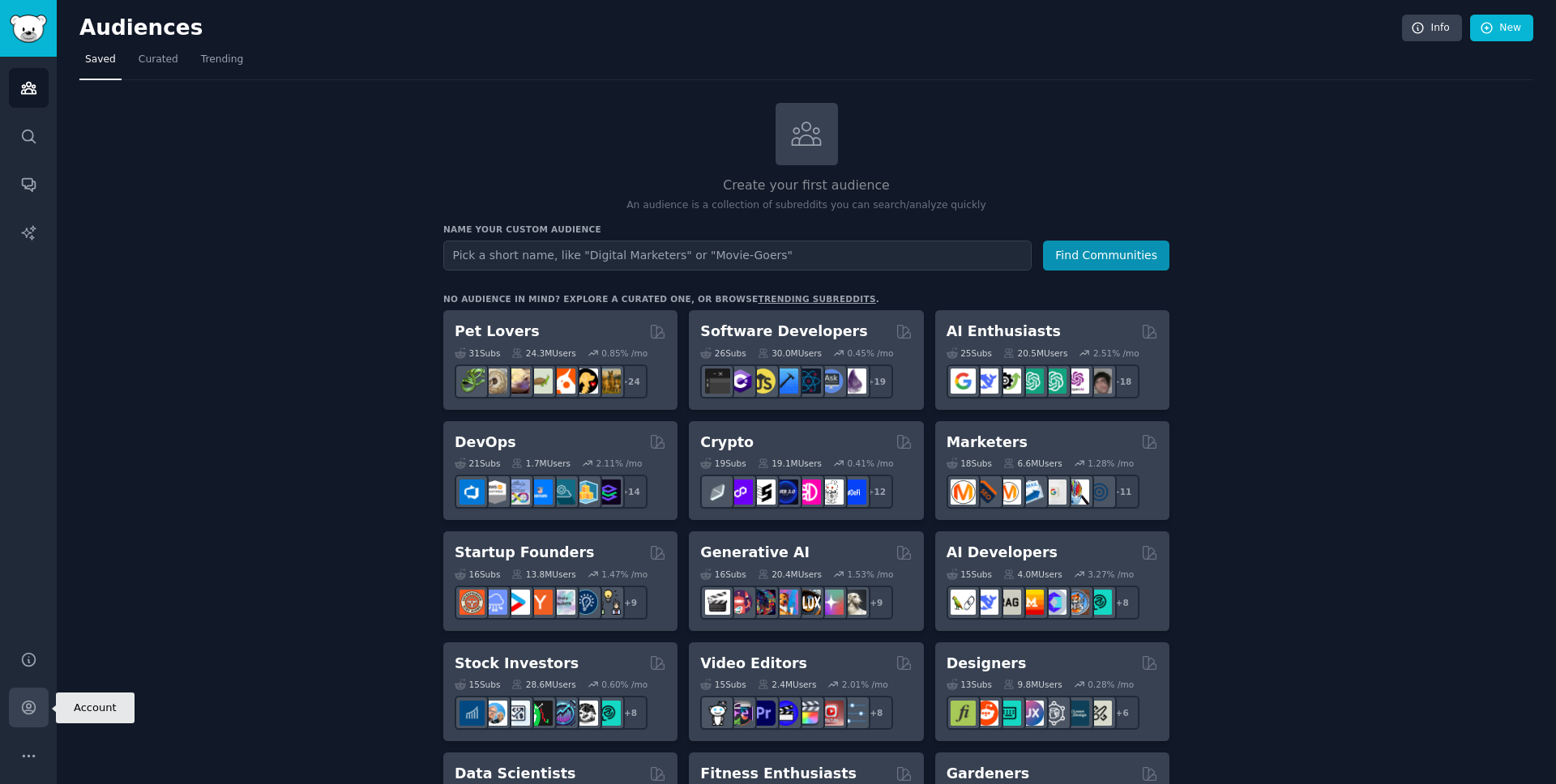
click at [27, 703] on icon "Sidebar" at bounding box center [29, 708] width 17 height 17
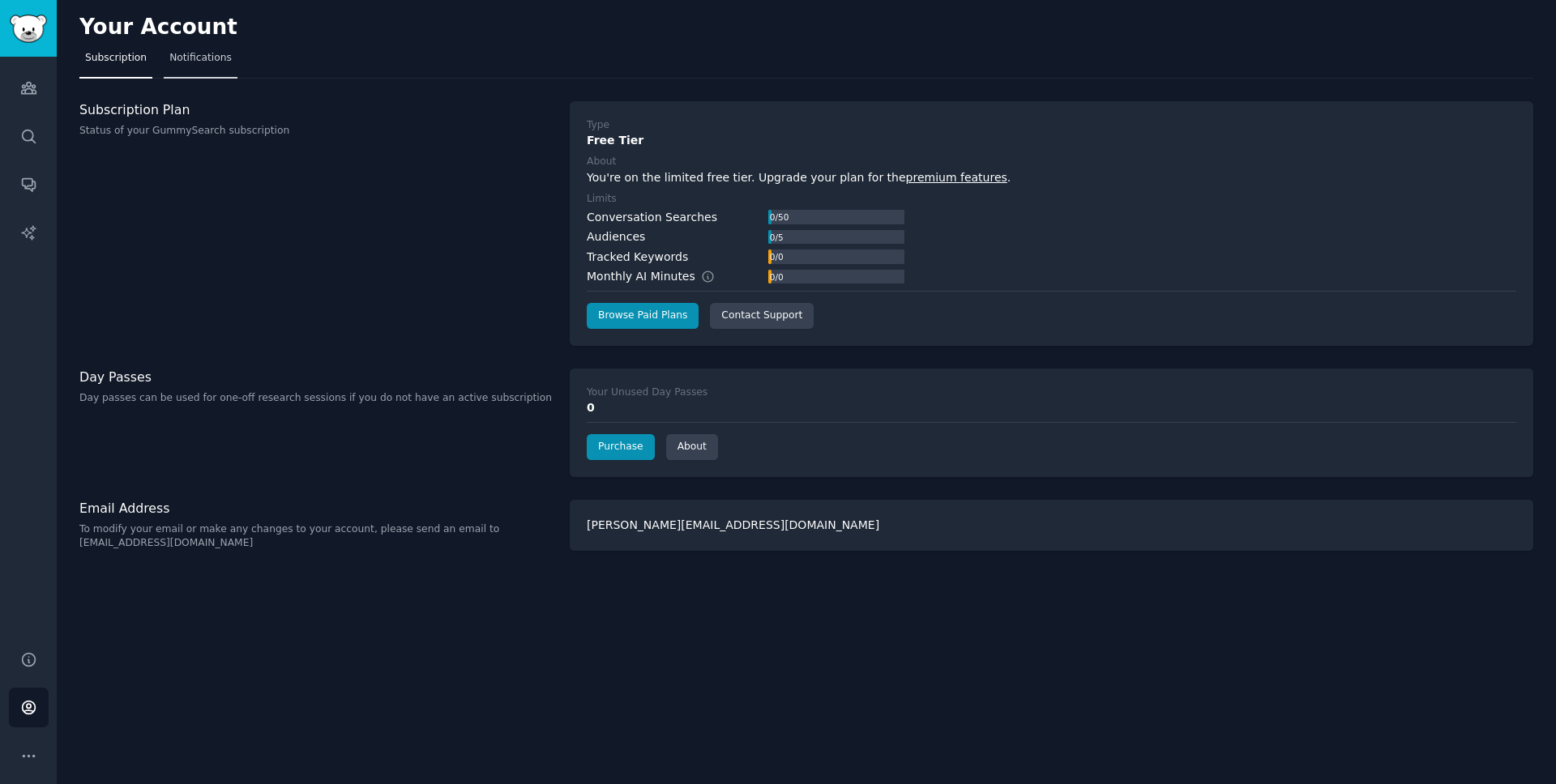
click at [228, 58] on span "Notifications" at bounding box center [201, 58] width 63 height 15
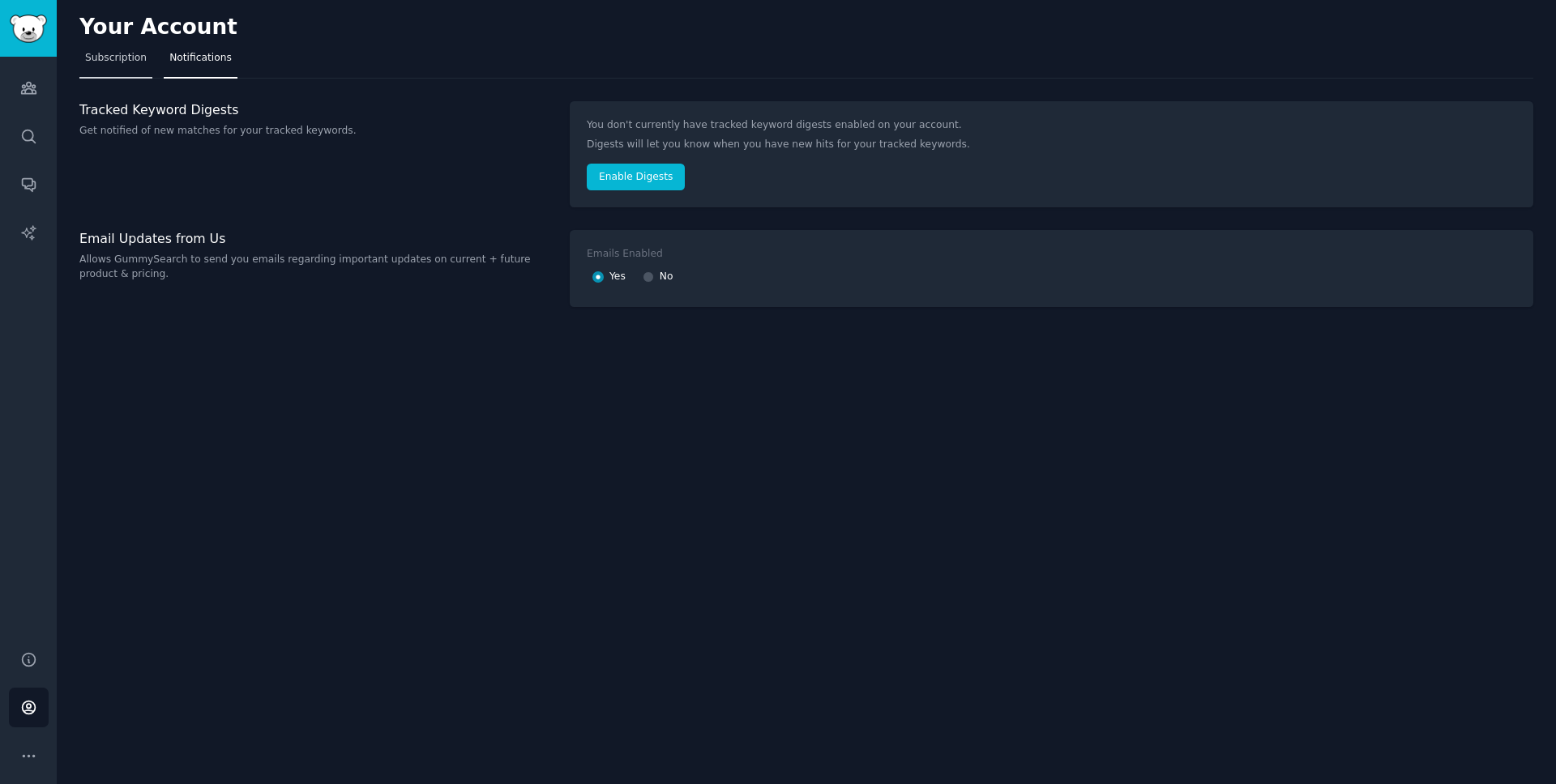
click at [122, 52] on span "Subscription" at bounding box center [116, 58] width 62 height 15
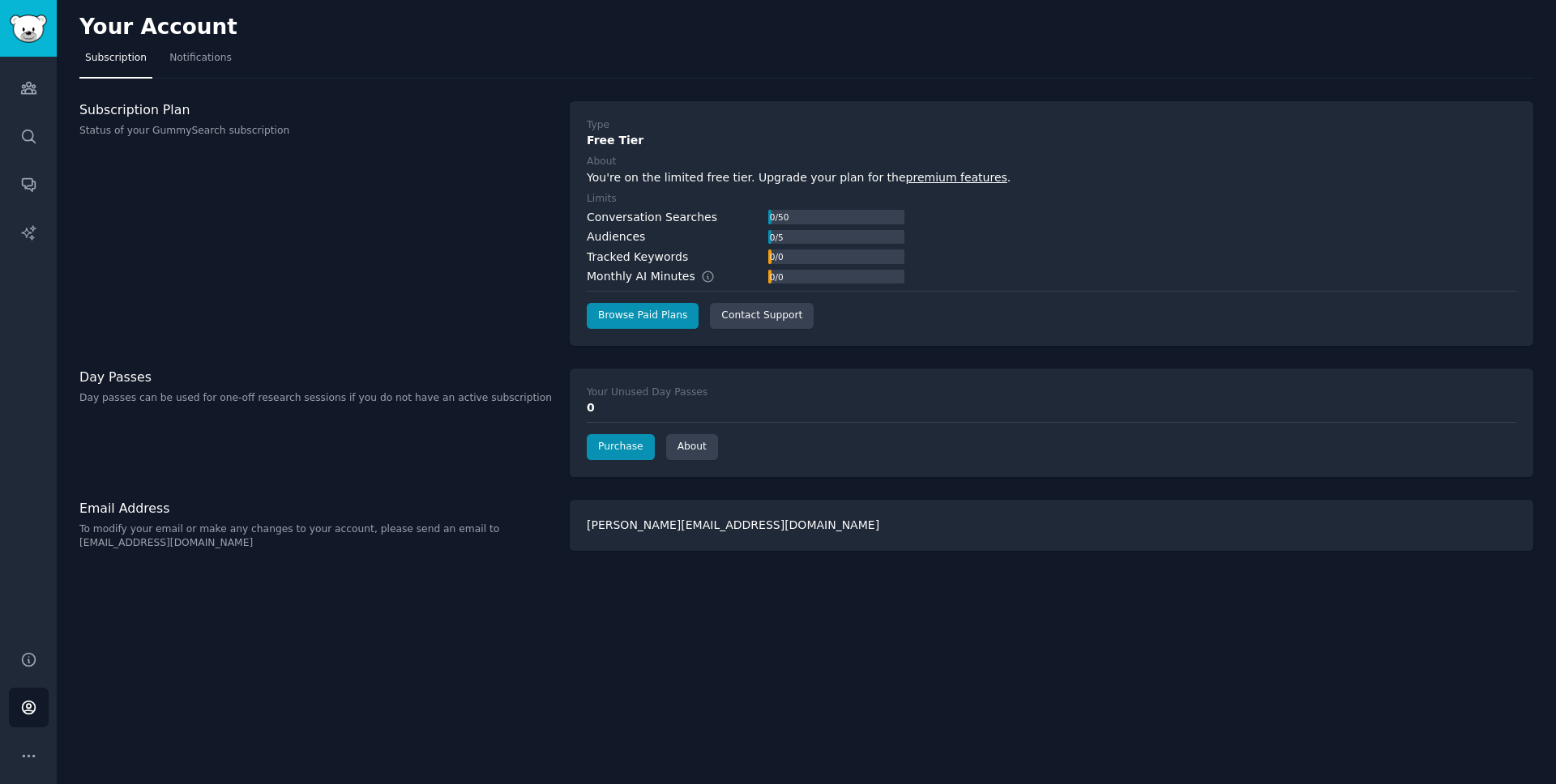
click at [705, 272] on div "Monthly AI Minutes" at bounding box center [658, 277] width 145 height 17
